Goal: Task Accomplishment & Management: Manage account settings

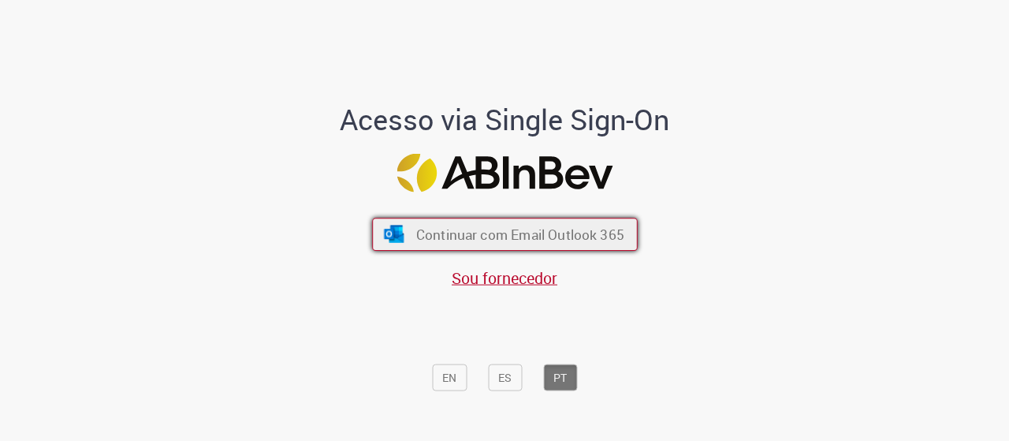
click at [415, 218] on button "Continuar com Email Outlook 365" at bounding box center [505, 234] width 266 height 33
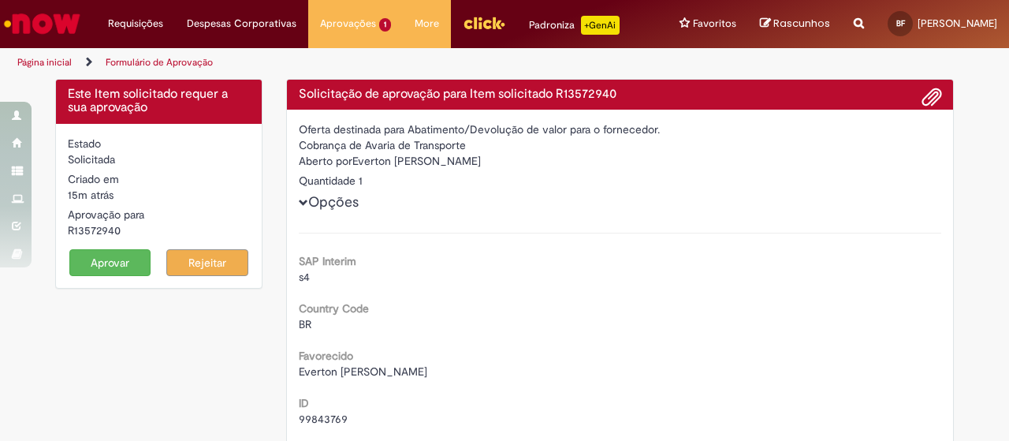
click at [116, 259] on button "Aprovar" at bounding box center [110, 262] width 82 height 27
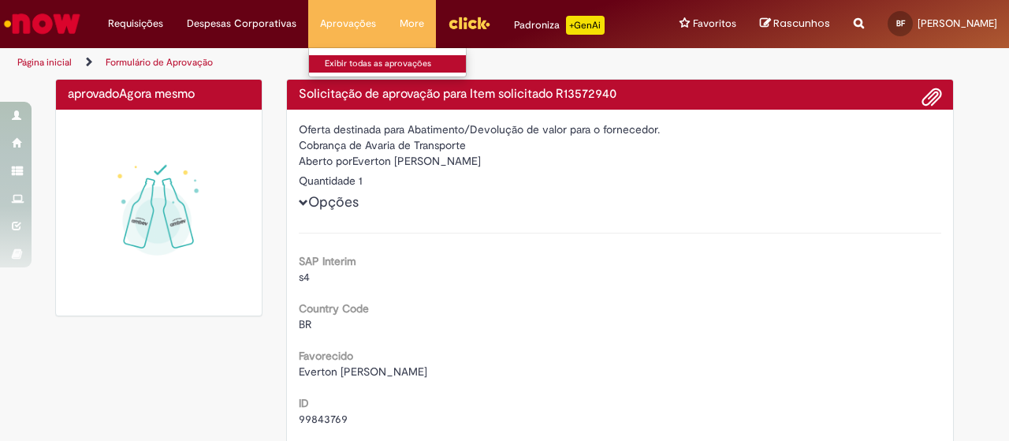
click at [344, 64] on link "Exibir todas as aprovações" at bounding box center [395, 63] width 173 height 17
